Goal: Information Seeking & Learning: Learn about a topic

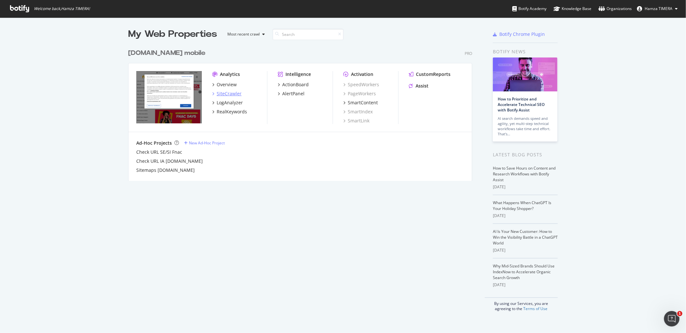
click at [224, 92] on div "SiteCrawler" at bounding box center [229, 93] width 25 height 6
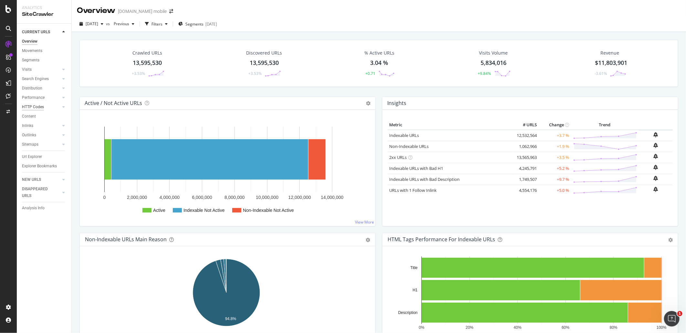
click at [30, 110] on div "HTTP Codes" at bounding box center [33, 107] width 22 height 7
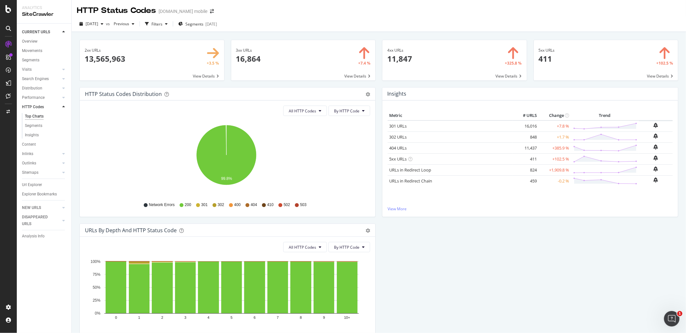
click at [451, 63] on span at bounding box center [454, 60] width 144 height 40
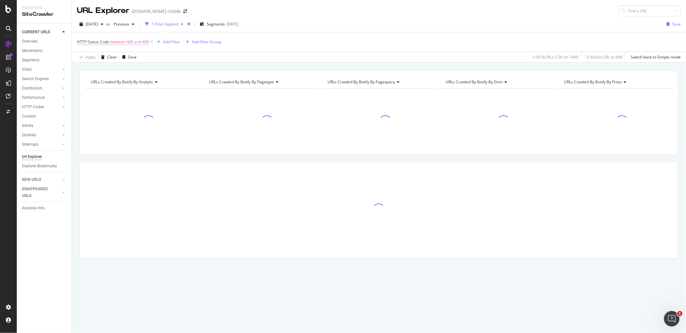
click at [125, 42] on span "HTTP Status Code between 400 and 499" at bounding box center [113, 42] width 72 height 6
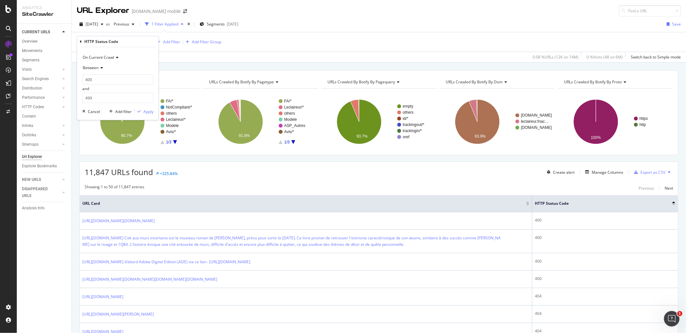
drag, startPoint x: 82, startPoint y: 43, endPoint x: 78, endPoint y: 41, distance: 3.9
click at [78, 41] on div "HTTP Status Code On Current Crawl Between 400 and 499 Cancel Add filter Apply" at bounding box center [117, 78] width 81 height 84
click at [80, 41] on icon at bounding box center [81, 42] width 2 height 4
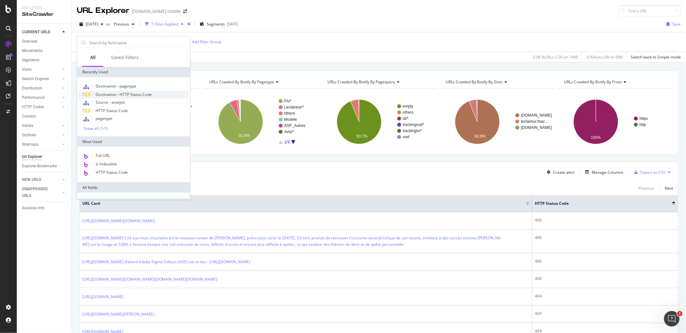
click at [145, 92] on span "Destination - HTTP Status Code" at bounding box center [124, 94] width 56 height 5
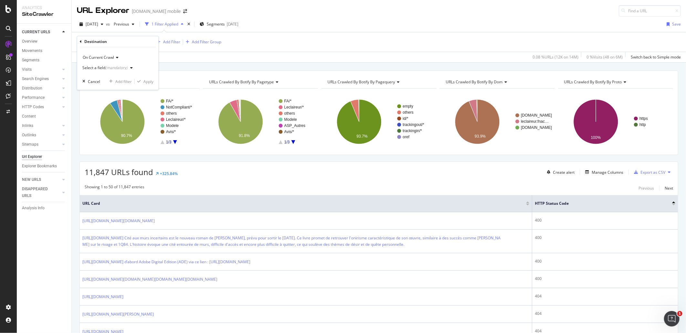
click at [118, 68] on div "(mandatory)" at bounding box center [116, 67] width 22 height 5
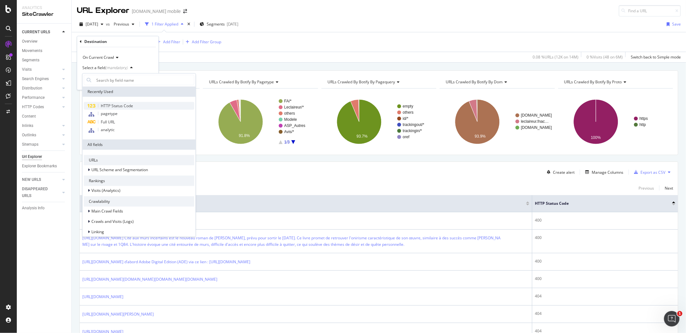
click at [136, 105] on div "HTTP Status Code" at bounding box center [139, 106] width 110 height 8
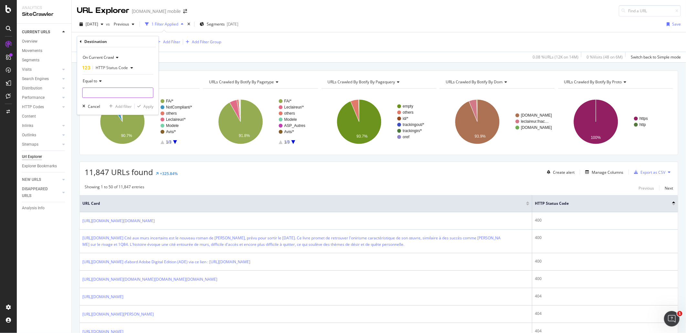
click at [104, 90] on input "number" at bounding box center [117, 93] width 71 height 10
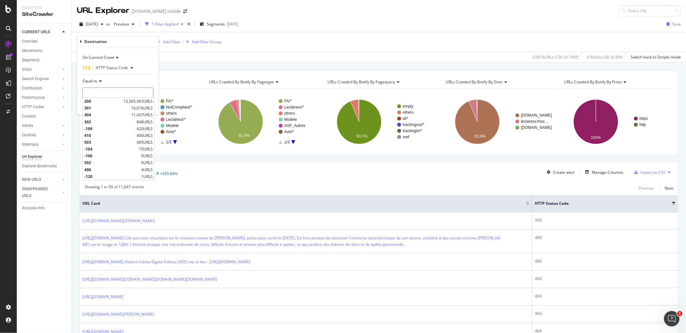
click at [99, 86] on div "Equal to" at bounding box center [117, 81] width 71 height 10
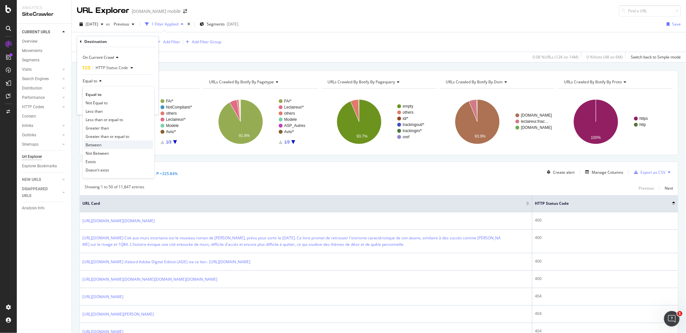
click at [109, 142] on div "Between" at bounding box center [118, 145] width 69 height 8
click at [106, 95] on input "0" at bounding box center [117, 93] width 71 height 10
click at [105, 94] on input "0" at bounding box center [117, 93] width 71 height 10
click at [104, 94] on input "0" at bounding box center [117, 93] width 71 height 10
click at [103, 92] on input "0" at bounding box center [117, 93] width 71 height 10
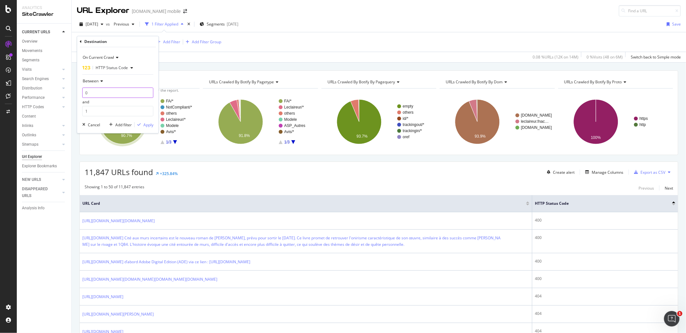
click at [102, 91] on input "0" at bounding box center [117, 93] width 71 height 10
type input "400"
click at [111, 110] on input "1" at bounding box center [117, 111] width 71 height 10
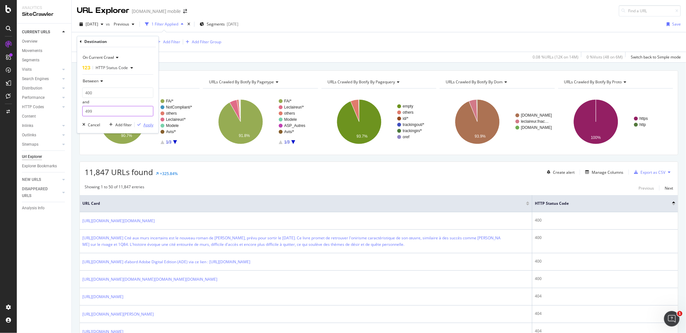
type input "499"
click at [153, 123] on div "Apply" at bounding box center [148, 124] width 10 height 5
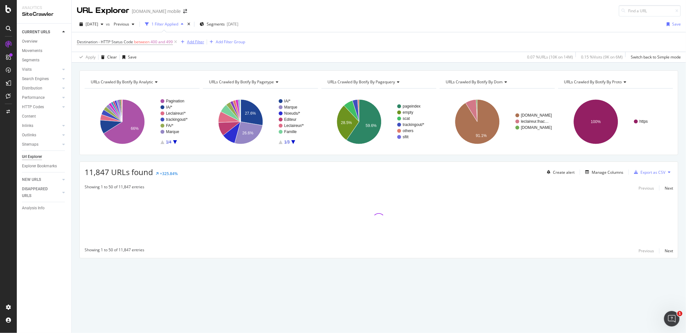
click at [196, 44] on div "Add Filter" at bounding box center [195, 41] width 17 height 5
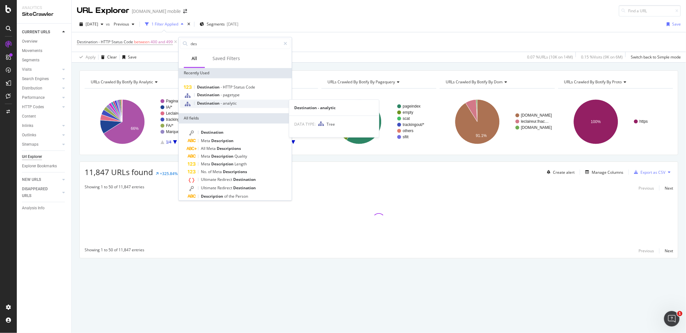
type input "des"
click at [241, 104] on div "Destination - analytic" at bounding box center [235, 103] width 110 height 8
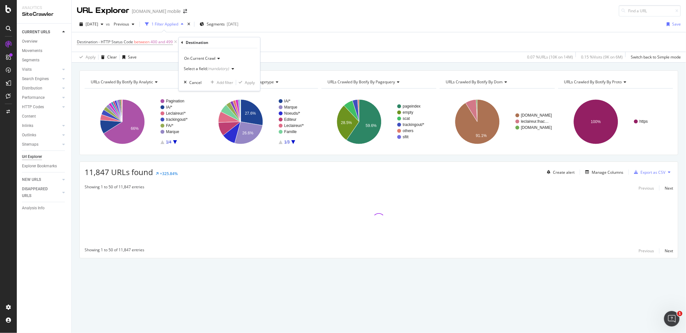
click at [213, 72] on div "Select a field (mandatory)" at bounding box center [210, 69] width 53 height 10
type input "a"
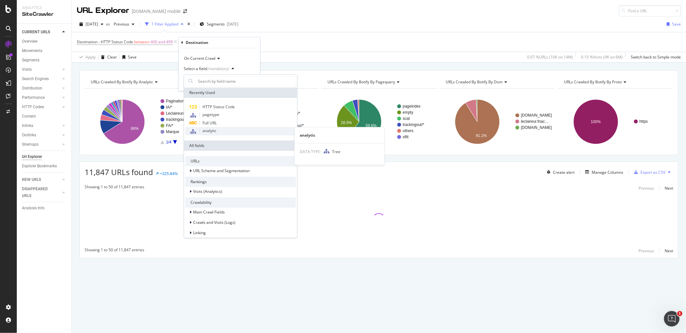
click at [212, 132] on span "analytic" at bounding box center [210, 130] width 14 height 5
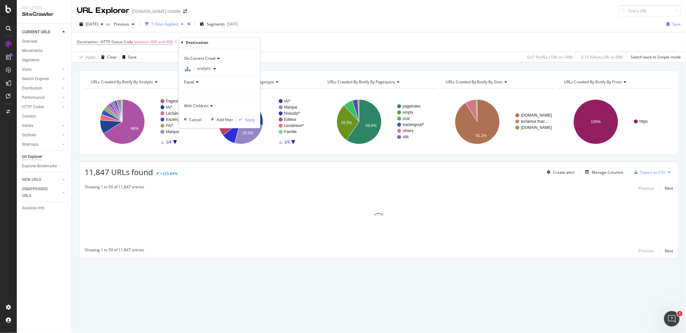
click at [209, 94] on div at bounding box center [219, 94] width 70 height 10
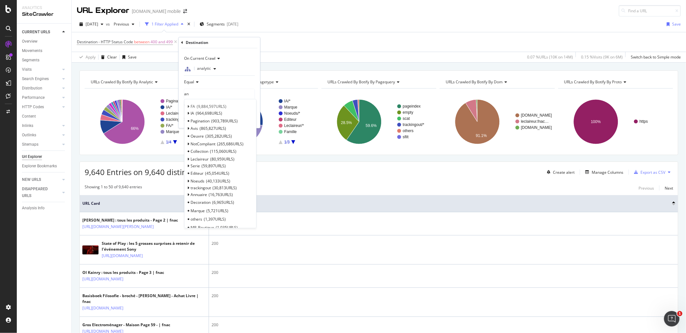
type input "a"
click at [243, 192] on span "Select" at bounding box center [241, 190] width 11 height 5
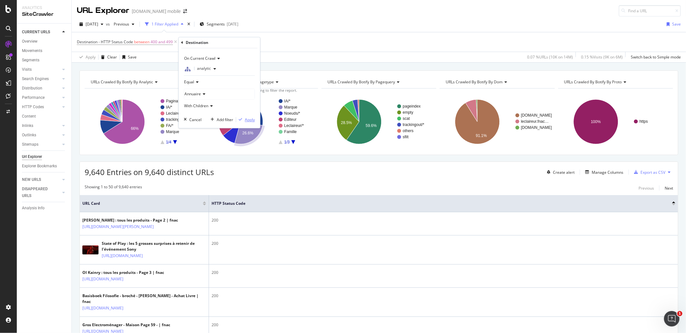
click at [248, 118] on div "Apply" at bounding box center [250, 119] width 10 height 5
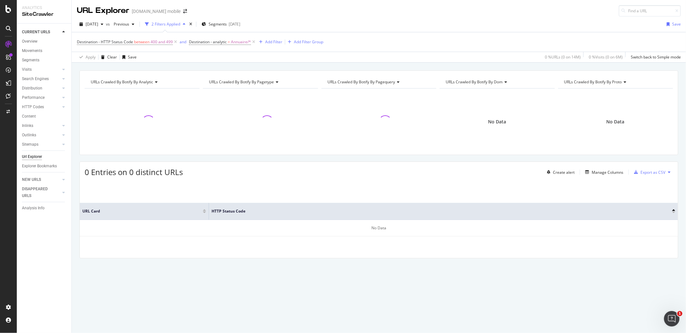
click at [500, 122] on span "No Data" at bounding box center [497, 122] width 18 height 6
click at [213, 43] on span "Destination - analytic" at bounding box center [208, 41] width 38 height 5
click at [193, 41] on icon at bounding box center [193, 42] width 2 height 4
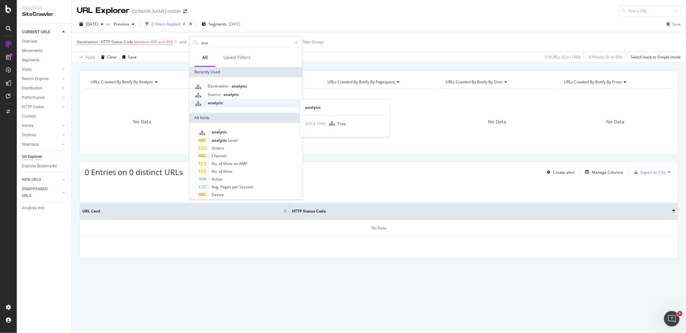
type input "ana"
click at [251, 105] on div "analytic" at bounding box center [246, 103] width 110 height 8
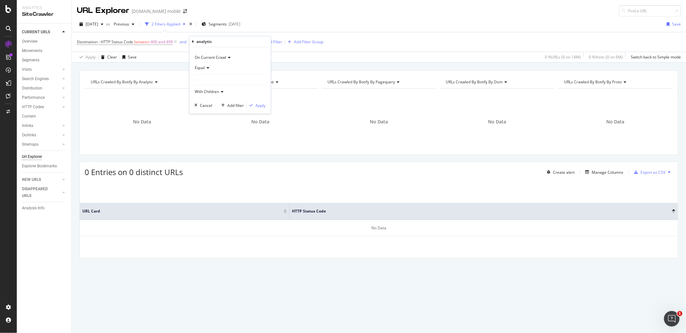
click at [223, 81] on div at bounding box center [230, 80] width 70 height 10
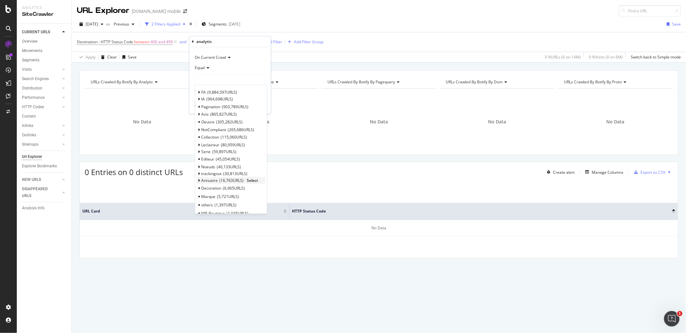
click at [254, 180] on span "Select" at bounding box center [252, 180] width 11 height 5
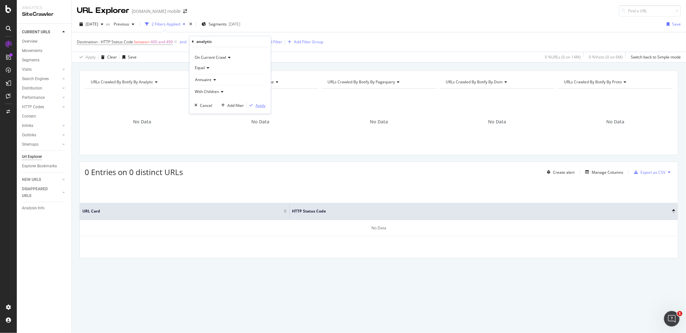
click at [257, 104] on div "Apply" at bounding box center [261, 105] width 10 height 5
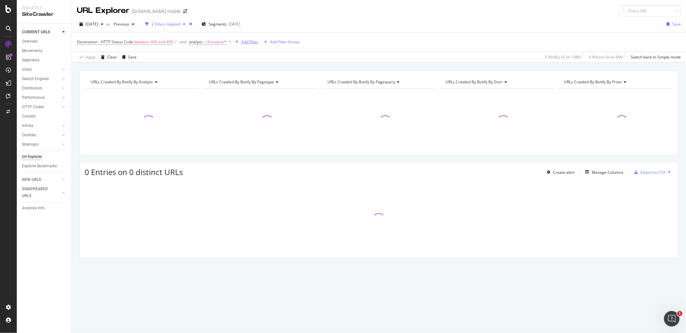
click at [246, 44] on div "Add Filter" at bounding box center [249, 41] width 17 height 5
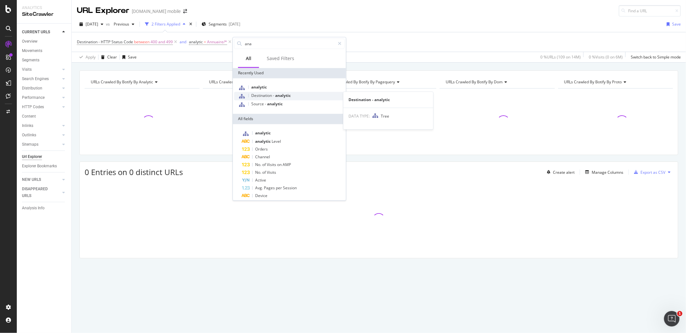
click at [283, 93] on span "analytic" at bounding box center [283, 95] width 16 height 5
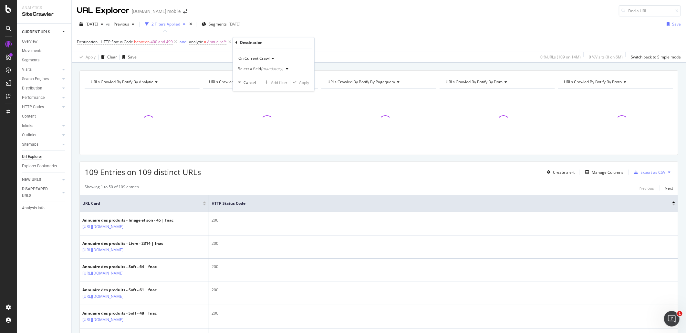
click at [263, 69] on div "(mandatory)" at bounding box center [272, 68] width 22 height 5
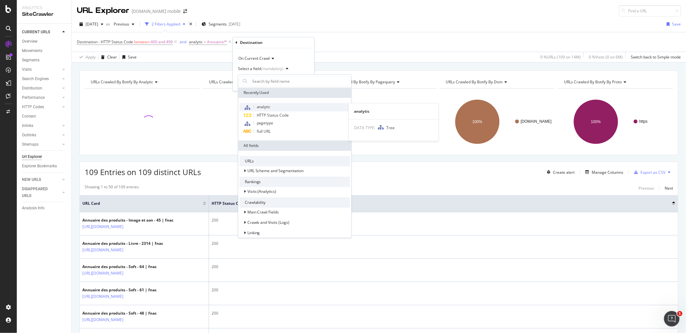
click at [275, 104] on div "analytic" at bounding box center [295, 107] width 110 height 8
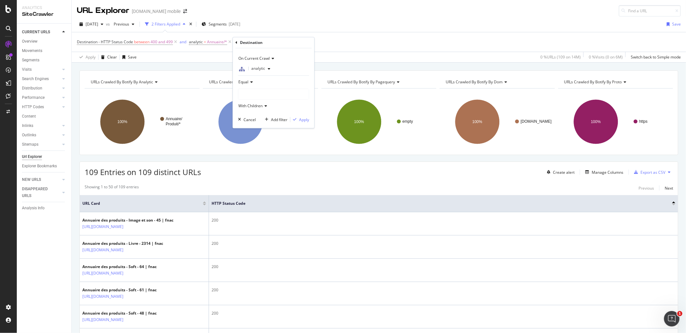
click at [263, 93] on div at bounding box center [273, 94] width 70 height 10
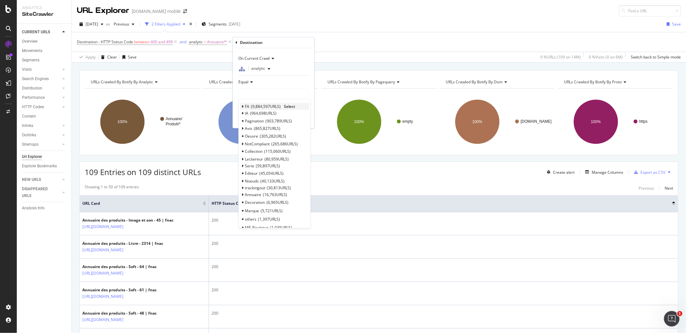
click at [288, 107] on span "Select" at bounding box center [289, 106] width 11 height 5
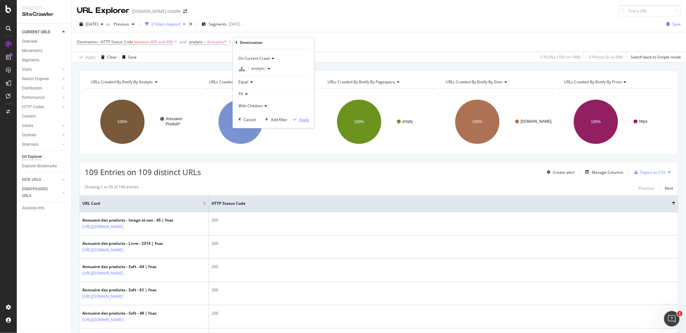
click at [300, 119] on div "Apply" at bounding box center [304, 119] width 10 height 5
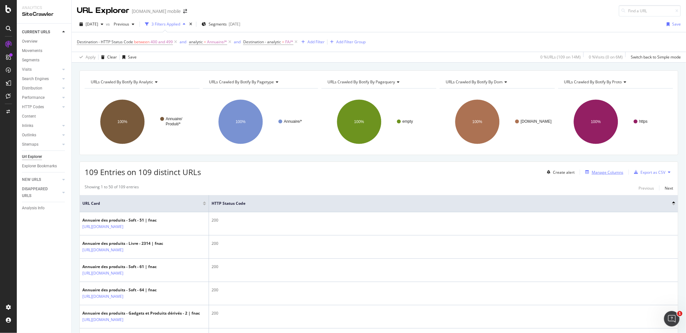
click at [610, 169] on div "Manage Columns" at bounding box center [603, 172] width 41 height 7
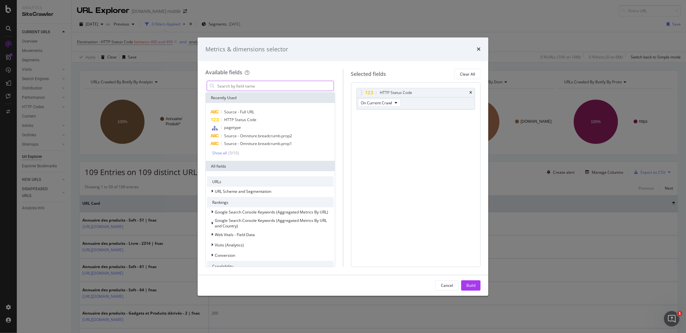
click at [262, 84] on input "modal" at bounding box center [275, 86] width 117 height 10
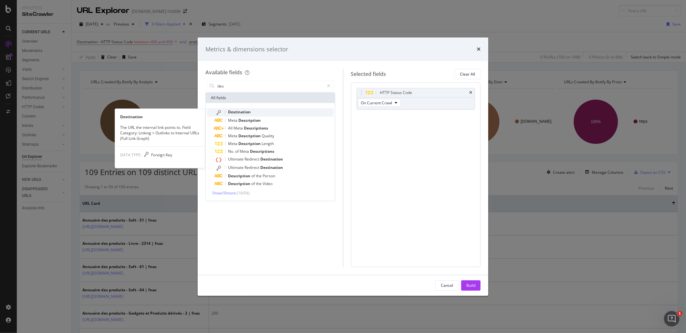
type input "des"
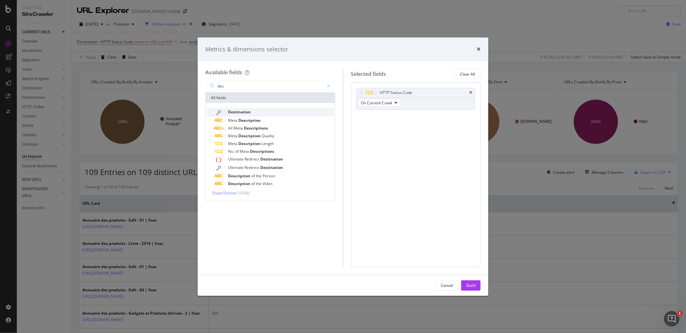
click at [274, 110] on div "Destination" at bounding box center [274, 112] width 119 height 8
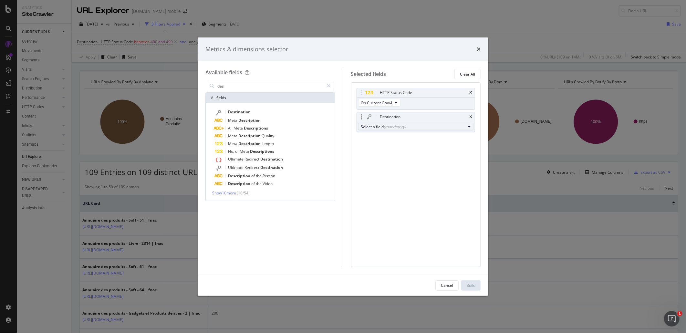
click at [383, 125] on div "Select a field (mandatory)" at bounding box center [413, 126] width 105 height 5
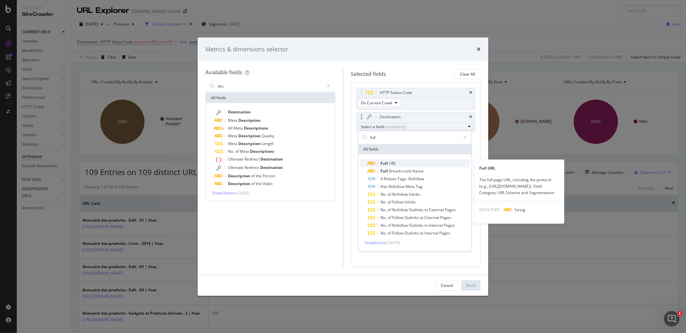
type input "full"
click at [388, 163] on span "Full" at bounding box center [385, 162] width 8 height 5
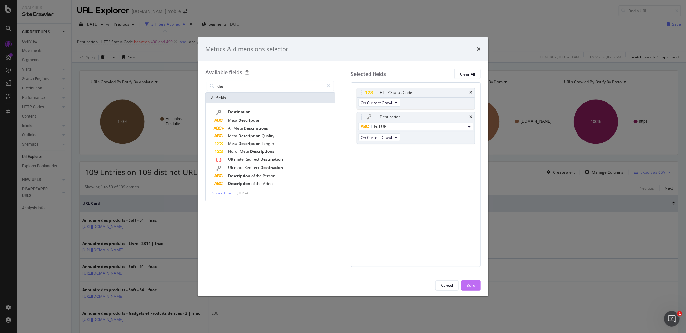
click at [479, 285] on button "Build" at bounding box center [470, 285] width 19 height 10
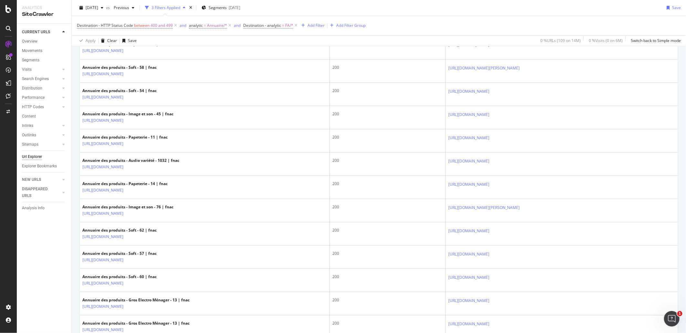
scroll to position [1082, 0]
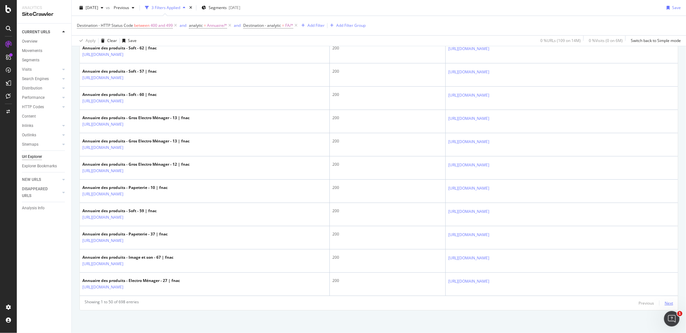
click at [666, 303] on div "Next" at bounding box center [669, 302] width 8 height 5
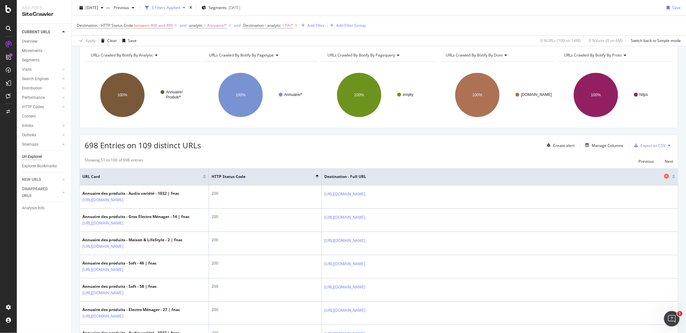
scroll to position [0, 0]
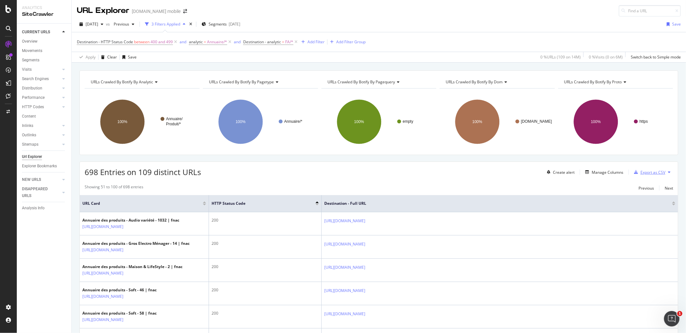
click at [652, 173] on div "Export as CSV" at bounding box center [652, 172] width 25 height 5
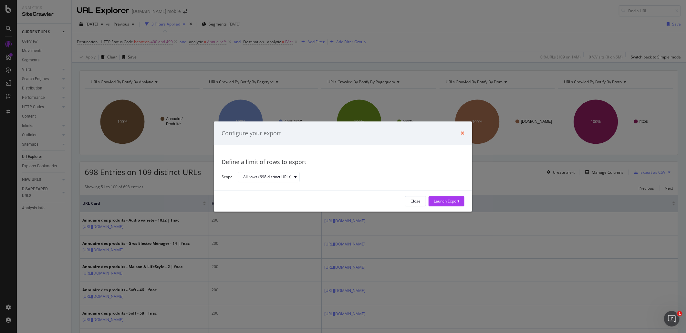
click at [462, 133] on icon "times" at bounding box center [463, 133] width 4 height 5
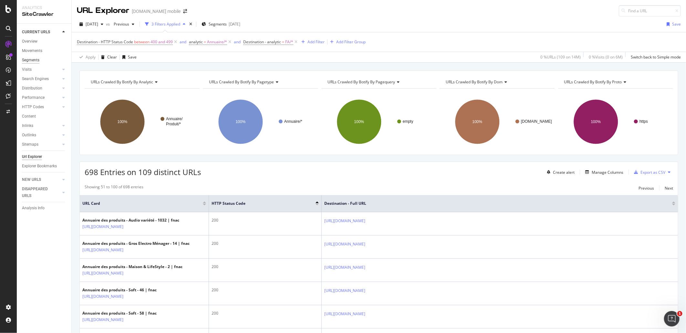
click at [31, 59] on div "Segments" at bounding box center [30, 60] width 17 height 7
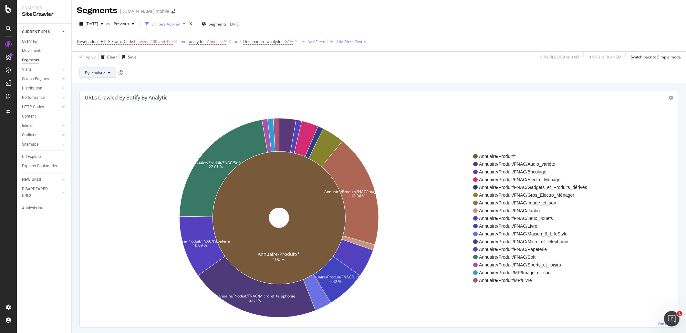
click at [99, 70] on span "By: analytic" at bounding box center [95, 72] width 20 height 5
click at [98, 70] on span "By: analytic" at bounding box center [95, 72] width 20 height 5
click at [182, 286] on icon "Annuaire/Produit/* 100 % Annuaire/Produit/FNAC/Image_et_son 18.34 % Annuaire/Pr…" at bounding box center [279, 217] width 388 height 199
click at [196, 41] on span "analytic" at bounding box center [196, 41] width 14 height 5
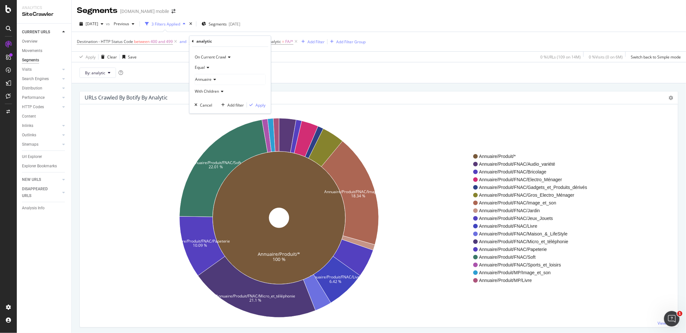
click at [209, 78] on span "Annuaire" at bounding box center [203, 79] width 16 height 5
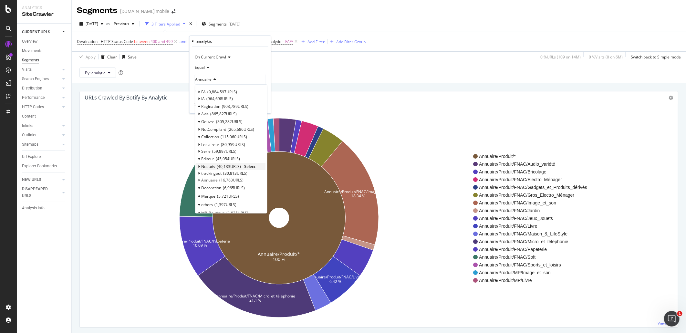
click at [248, 165] on span "Select" at bounding box center [250, 166] width 11 height 5
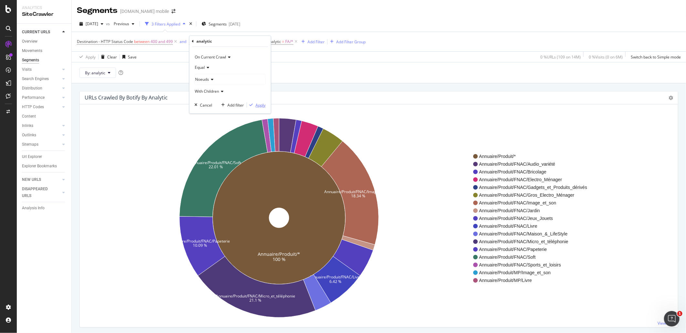
click at [256, 105] on div "Apply" at bounding box center [261, 104] width 10 height 5
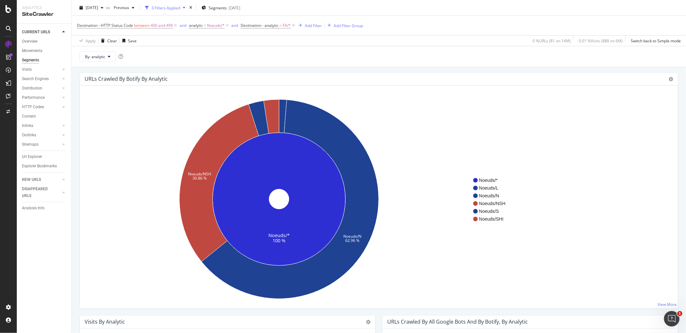
scroll to position [36, 0]
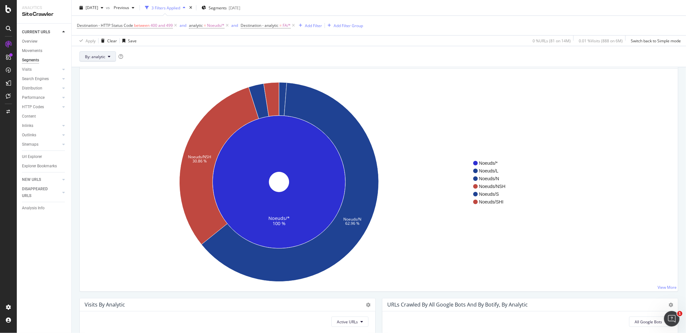
click at [105, 56] on span "By: analytic" at bounding box center [95, 56] width 20 height 5
click at [110, 92] on span "pagetype" at bounding box center [120, 92] width 70 height 6
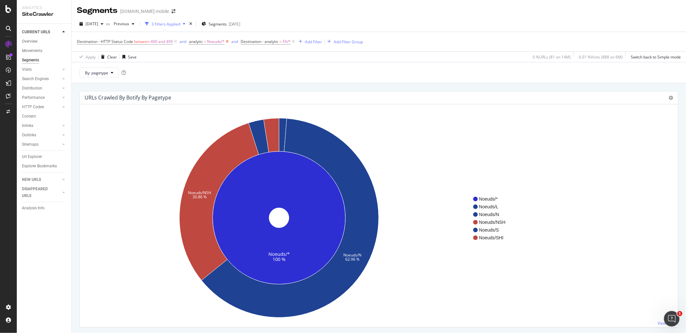
click at [227, 43] on icon at bounding box center [226, 41] width 5 height 6
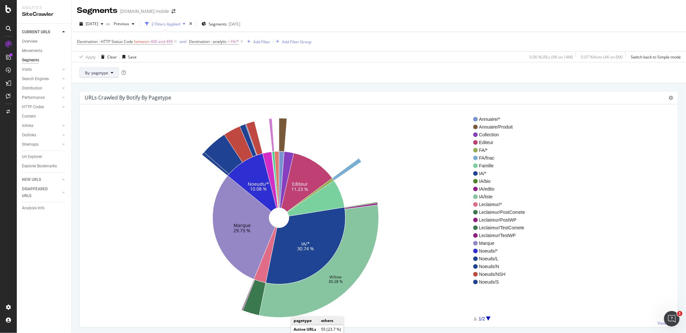
click at [114, 72] on button "By: pagetype" at bounding box center [98, 73] width 39 height 10
click at [104, 95] on span "analytic" at bounding box center [120, 96] width 70 height 6
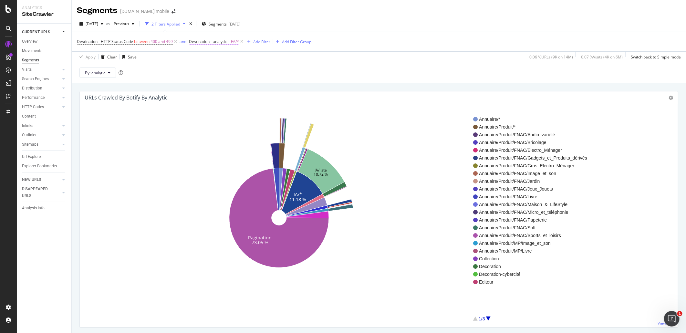
click at [217, 43] on span "Destination - analytic" at bounding box center [208, 41] width 38 height 5
click at [301, 70] on div "By: analytic" at bounding box center [379, 72] width 614 height 21
click at [111, 71] on button "By: analytic" at bounding box center [97, 73] width 36 height 10
click at [119, 107] on span "pagetype" at bounding box center [120, 108] width 70 height 6
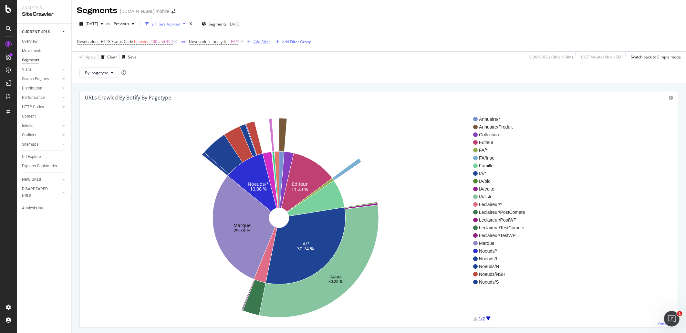
click at [262, 45] on div "Add Filter" at bounding box center [258, 41] width 26 height 7
click at [219, 46] on span "Destination - analytic = FA/*" at bounding box center [217, 41] width 56 height 9
click at [218, 42] on span "Destination - analytic" at bounding box center [208, 41] width 38 height 5
click at [222, 92] on div "FA" at bounding box center [230, 93] width 70 height 10
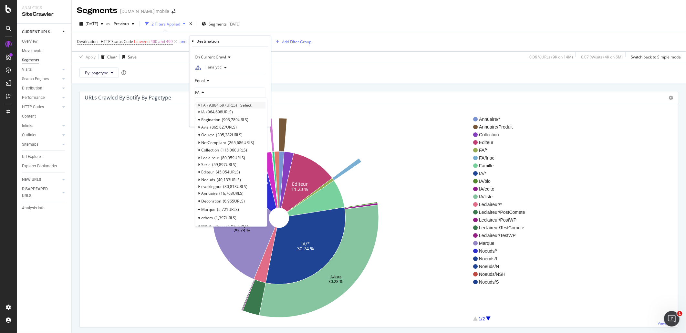
click at [199, 104] on icon at bounding box center [199, 105] width 2 height 4
click at [202, 110] on icon at bounding box center [203, 112] width 2 height 4
click at [247, 117] on div "pe 5,112,704 URLS" at bounding box center [234, 119] width 64 height 8
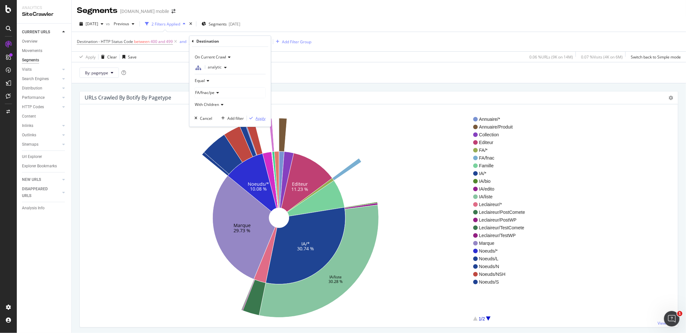
click at [260, 120] on div "Apply" at bounding box center [261, 118] width 10 height 5
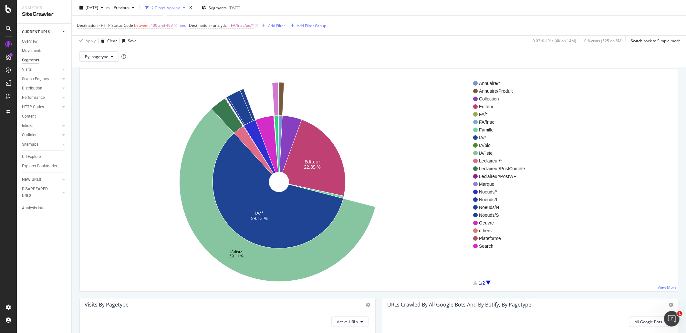
scroll to position [36, 0]
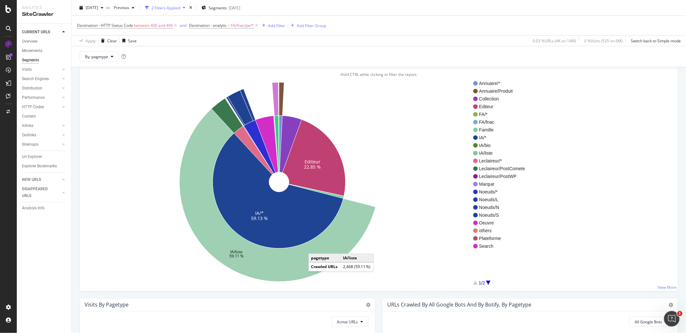
click at [315, 248] on icon at bounding box center [278, 195] width 196 height 173
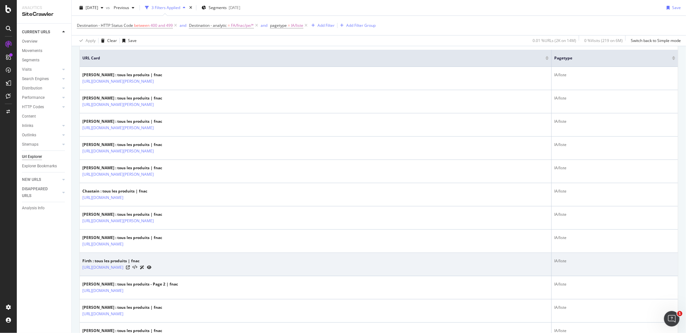
scroll to position [251, 0]
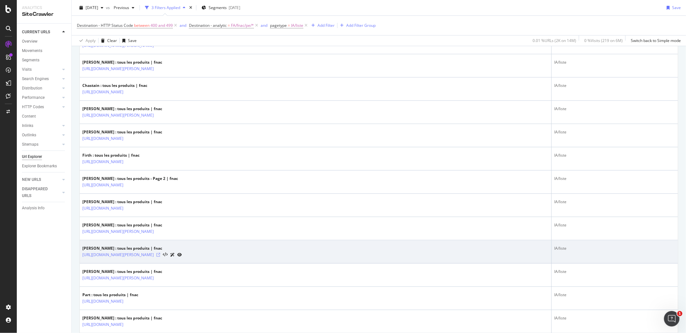
click at [160, 254] on icon at bounding box center [158, 255] width 4 height 4
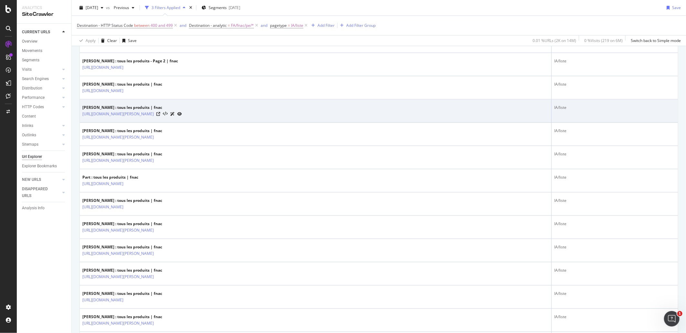
scroll to position [574, 0]
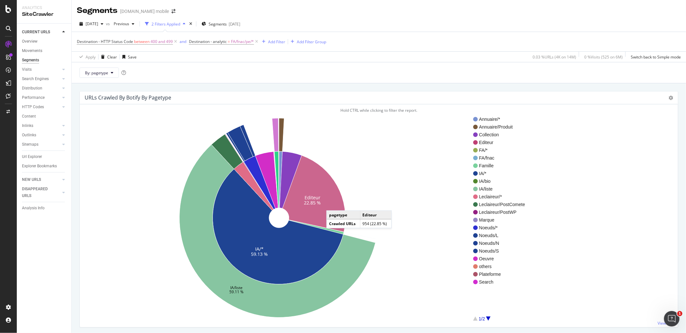
drag, startPoint x: 333, startPoint y: 204, endPoint x: 264, endPoint y: 104, distance: 122.4
click at [264, 99] on div "URLs Crawled By Botify By pagetype Sunburst Treemap Table Expand Export as CSV" at bounding box center [379, 97] width 598 height 13
click at [318, 194] on icon at bounding box center [314, 193] width 63 height 77
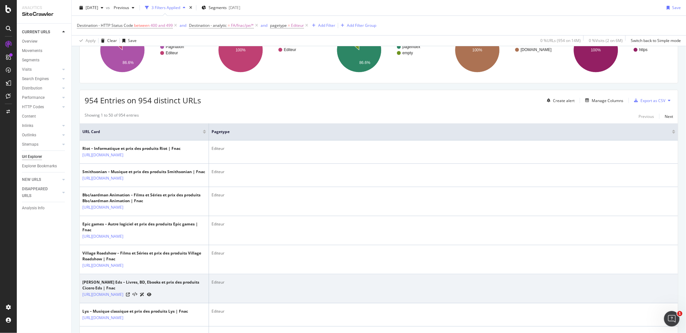
scroll to position [143, 0]
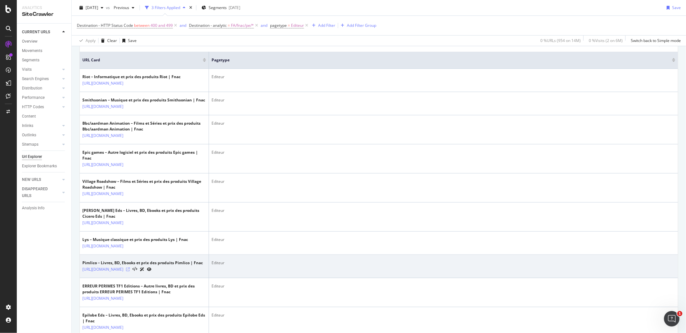
click at [130, 271] on icon at bounding box center [128, 269] width 4 height 4
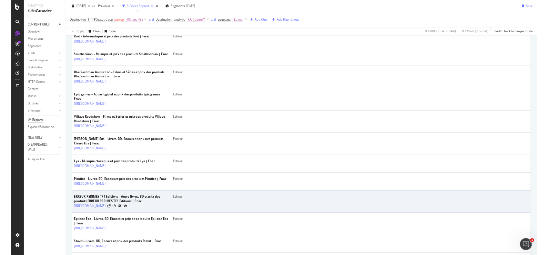
scroll to position [215, 0]
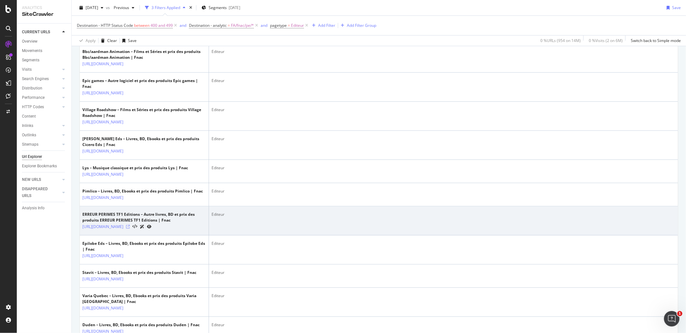
click at [130, 229] on icon at bounding box center [128, 227] width 4 height 4
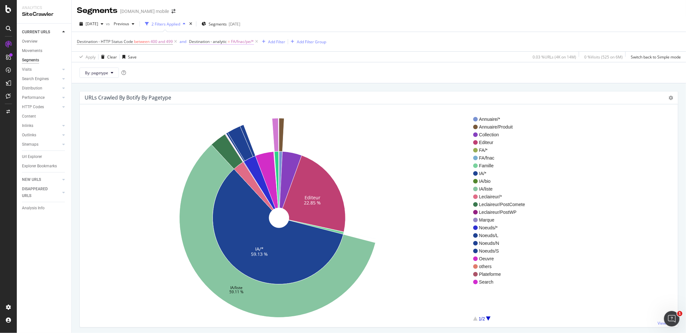
click at [235, 44] on span "FA/fnac/pe/*" at bounding box center [242, 41] width 23 height 9
click at [215, 79] on div "Equal" at bounding box center [230, 81] width 71 height 10
click at [213, 104] on span "Not Equal" at bounding box center [206, 102] width 17 height 5
click at [259, 120] on div "Apply" at bounding box center [261, 118] width 10 height 5
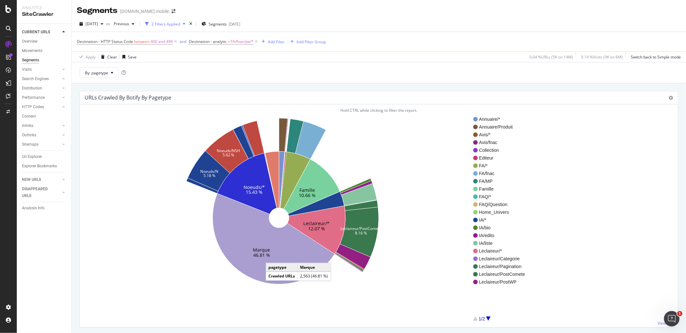
drag, startPoint x: 272, startPoint y: 257, endPoint x: 254, endPoint y: 256, distance: 18.4
click at [254, 256] on text "46.81 %" at bounding box center [261, 255] width 17 height 6
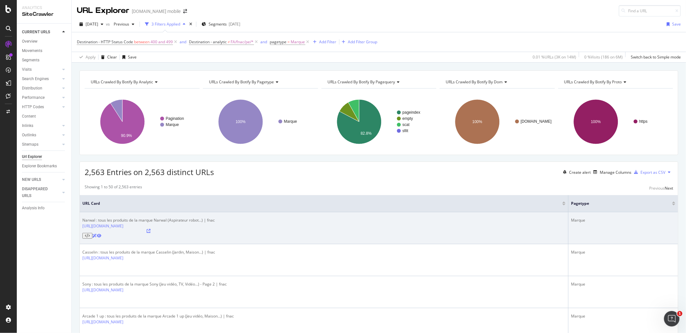
click at [151, 229] on icon at bounding box center [149, 231] width 4 height 4
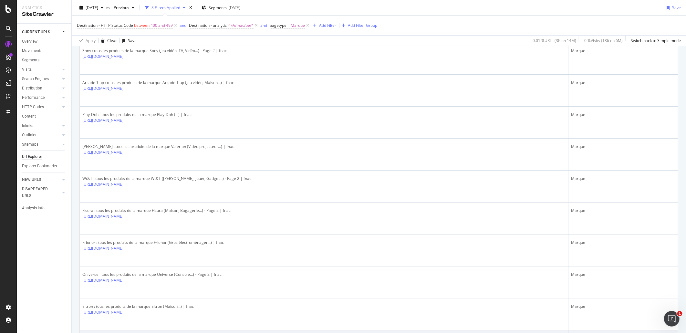
scroll to position [251, 0]
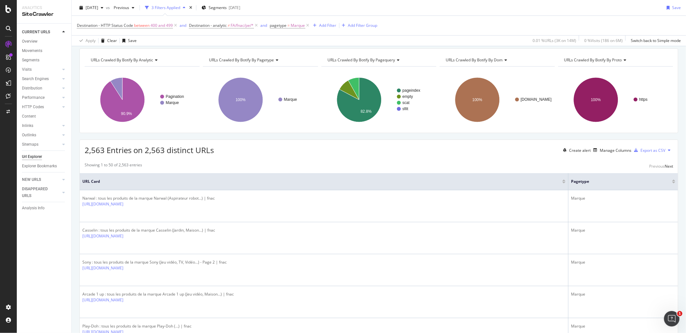
scroll to position [0, 0]
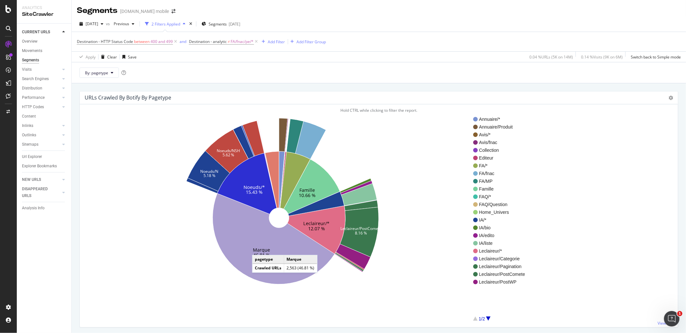
click at [259, 248] on text "Marque" at bounding box center [261, 250] width 17 height 6
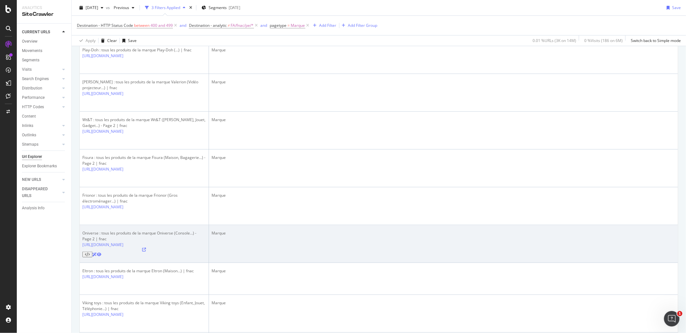
scroll to position [359, 0]
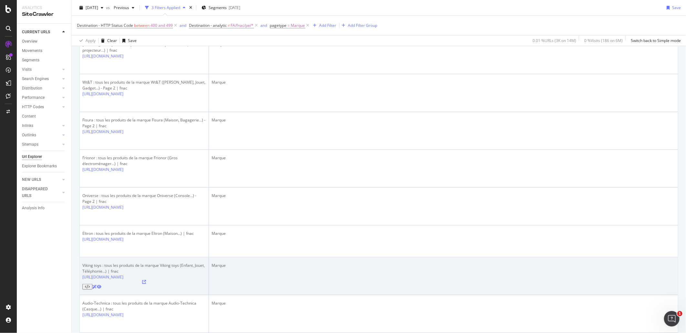
click at [146, 280] on icon at bounding box center [144, 282] width 4 height 4
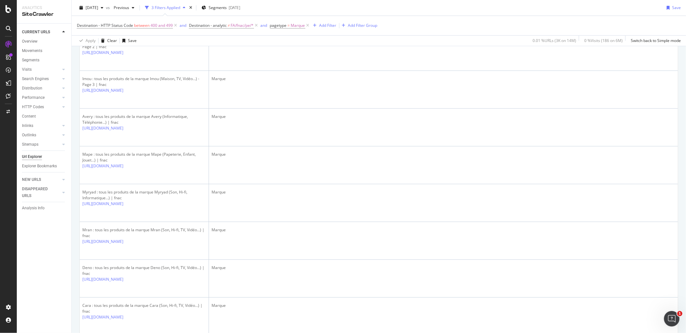
scroll to position [1256, 0]
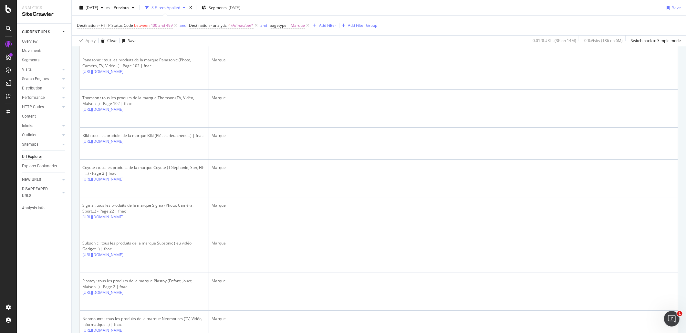
scroll to position [1501, 0]
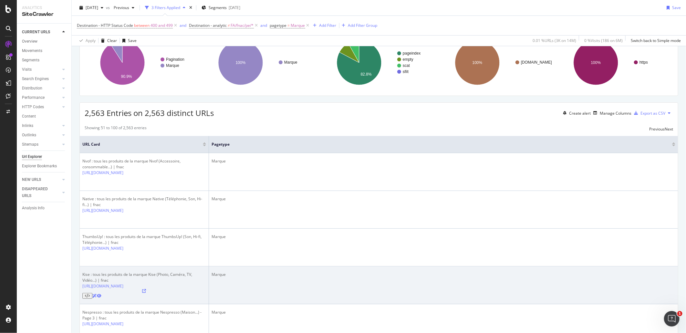
scroll to position [72, 0]
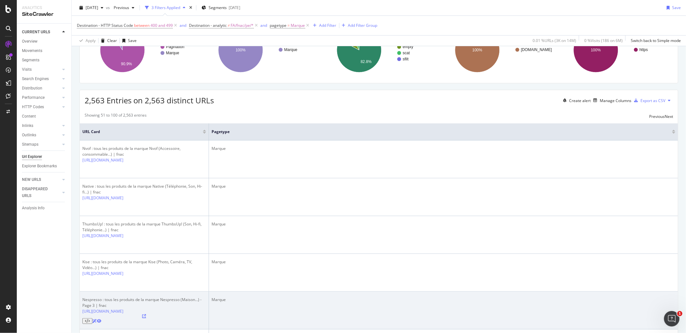
click at [146, 314] on icon at bounding box center [144, 316] width 4 height 4
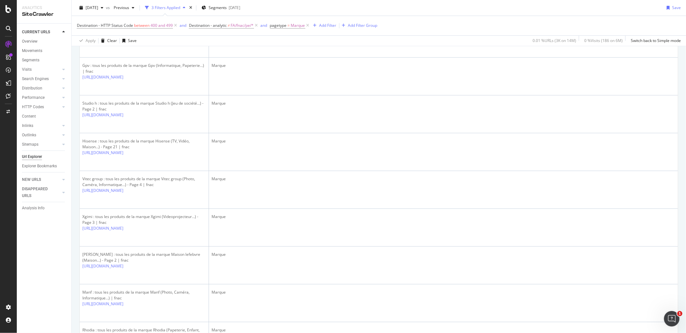
scroll to position [897, 0]
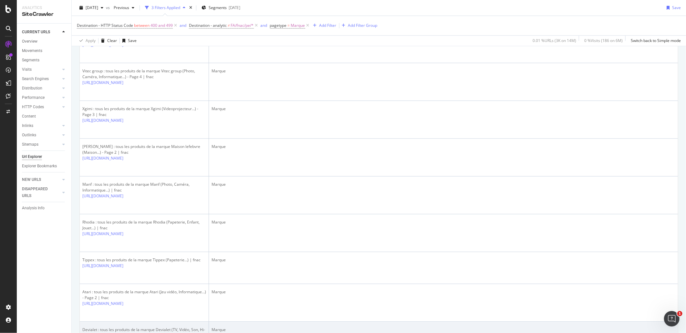
scroll to position [933, 0]
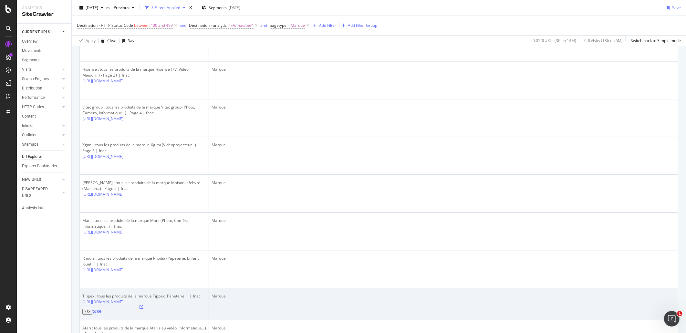
click at [143, 305] on icon at bounding box center [142, 307] width 4 height 4
